Goal: Communication & Community: Connect with others

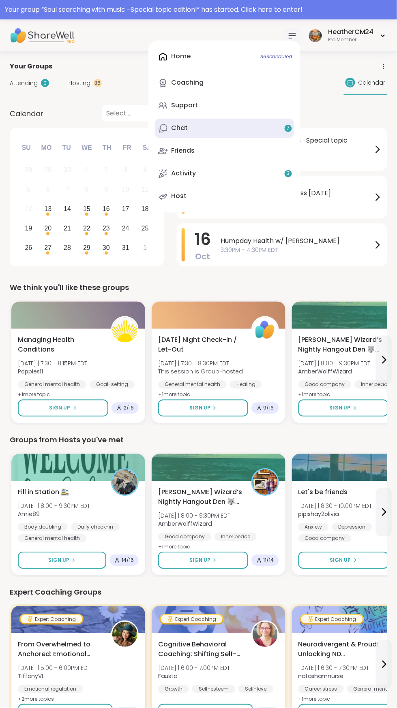
click at [178, 126] on div "Chat 7" at bounding box center [179, 128] width 17 height 9
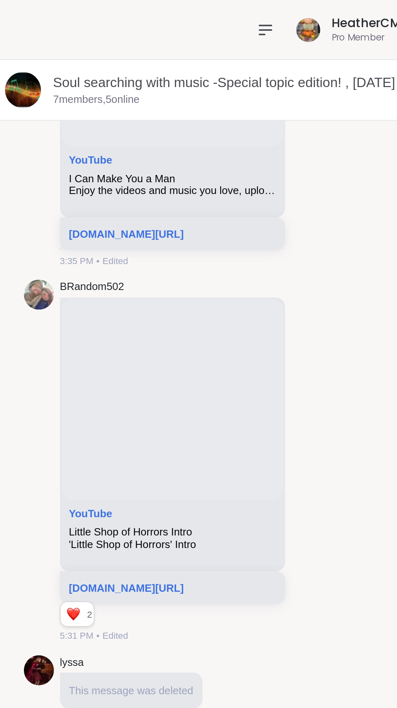
scroll to position [754, 0]
